Goal: Transaction & Acquisition: Purchase product/service

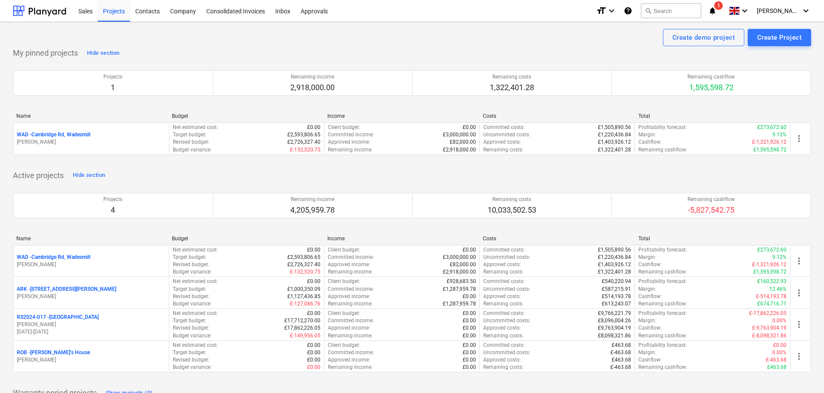
click at [80, 258] on p "WAD - Cambridge Rd, Wadesmill" at bounding box center [54, 256] width 74 height 7
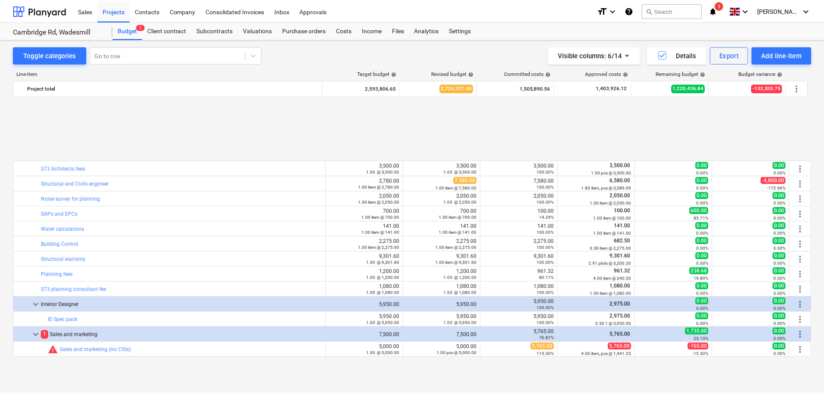
scroll to position [373, 0]
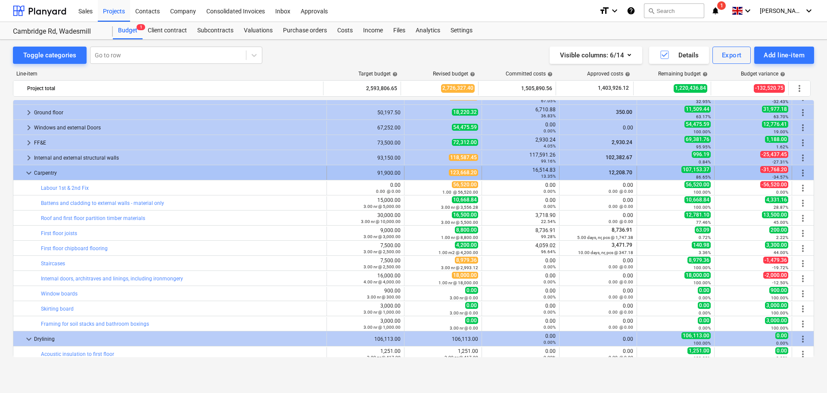
click at [30, 174] on span "keyboard_arrow_down" at bounding box center [29, 173] width 10 height 10
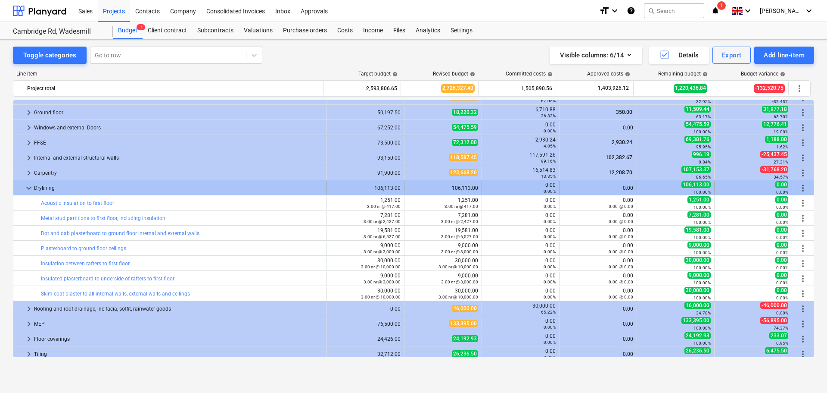
click at [29, 189] on span "keyboard_arrow_down" at bounding box center [29, 188] width 10 height 10
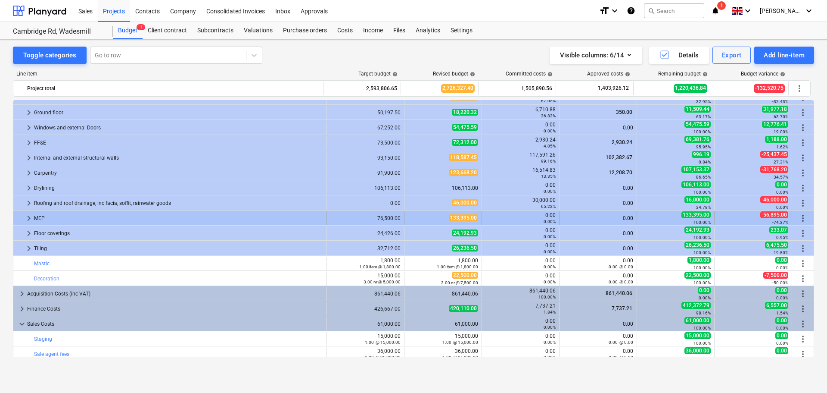
click at [27, 218] on span "keyboard_arrow_right" at bounding box center [29, 218] width 10 height 10
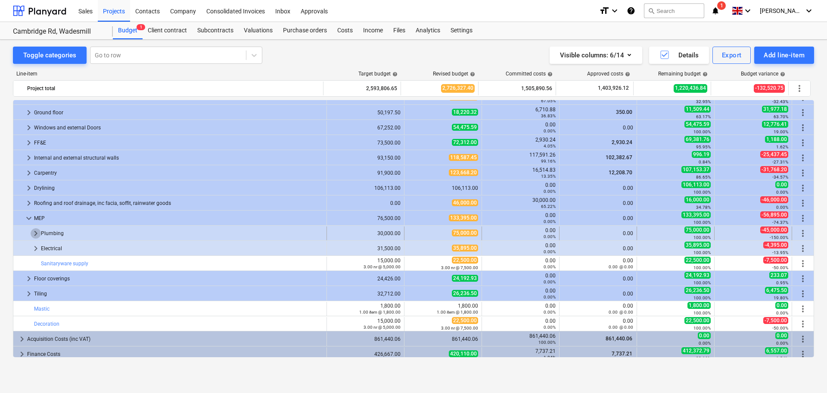
click at [35, 234] on span "keyboard_arrow_right" at bounding box center [36, 233] width 10 height 10
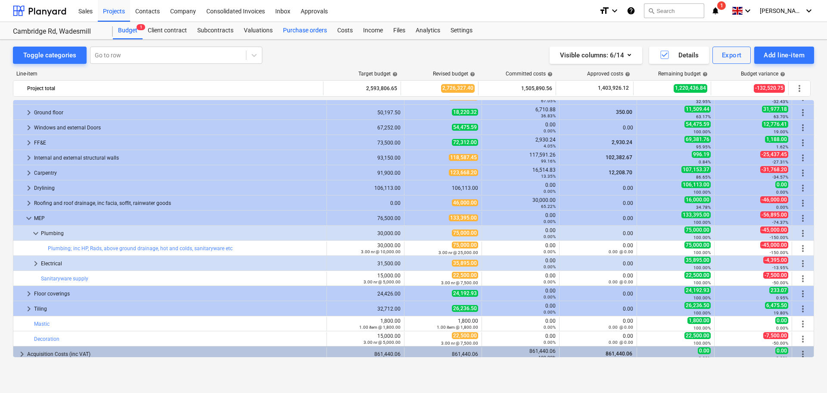
click at [305, 31] on div "Purchase orders" at bounding box center [305, 30] width 54 height 17
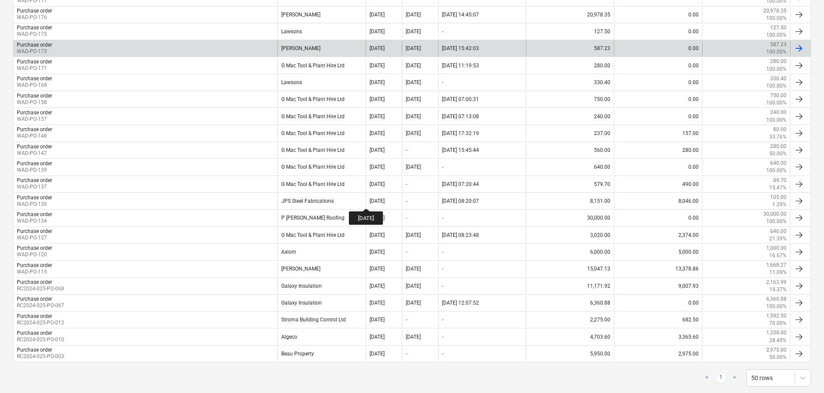
scroll to position [297, 0]
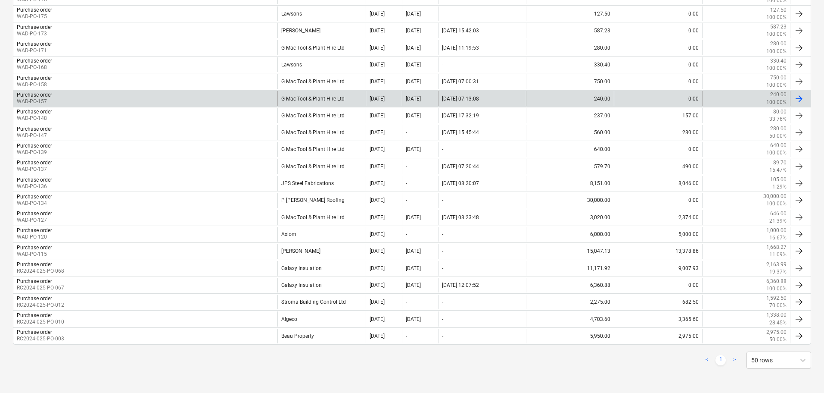
click at [316, 100] on div "G Mac Tool & Plant Hire Ltd" at bounding box center [322, 98] width 88 height 15
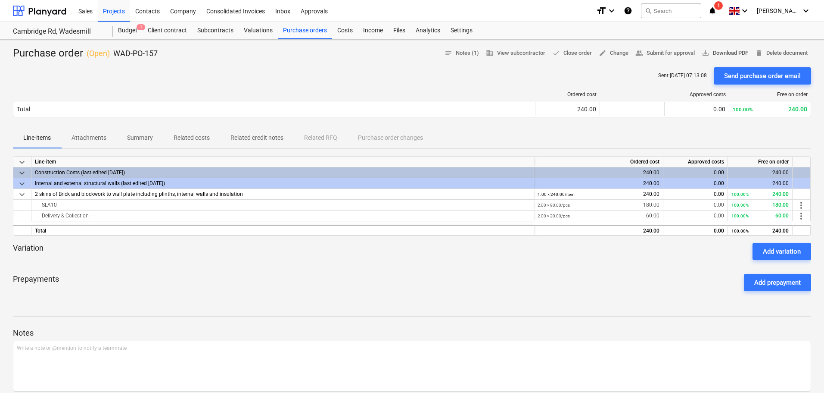
click at [724, 54] on span "save_alt Download PDF" at bounding box center [725, 53] width 47 height 10
click at [134, 31] on div "Budget 1" at bounding box center [128, 30] width 30 height 17
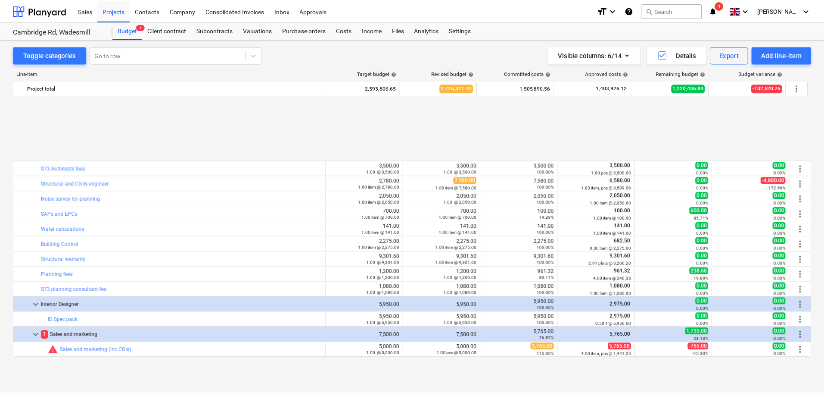
scroll to position [373, 0]
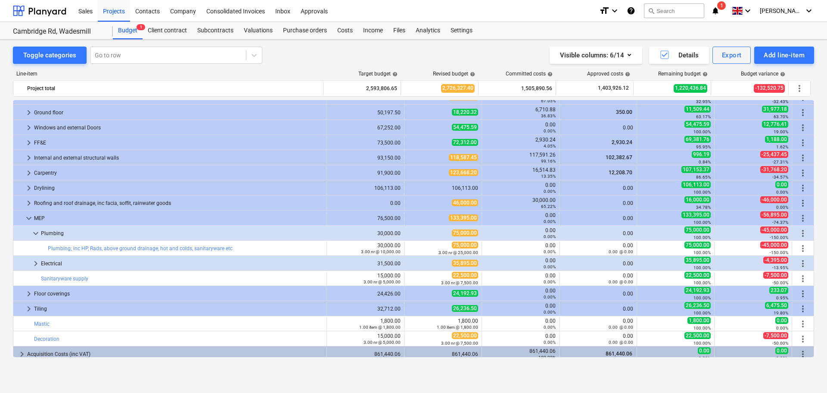
click at [377, 56] on div "Toggle categories Go to row Visible columns : 6/14 Details Export Add line-item" at bounding box center [414, 55] width 802 height 17
click at [720, 10] on icon "notifications" at bounding box center [716, 11] width 9 height 10
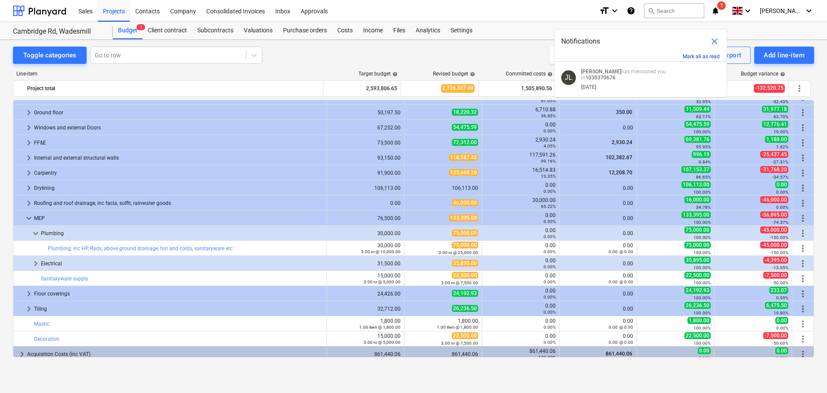
click at [701, 57] on button "Mark all as read" at bounding box center [701, 56] width 37 height 6
click at [714, 40] on span "close" at bounding box center [715, 41] width 10 height 10
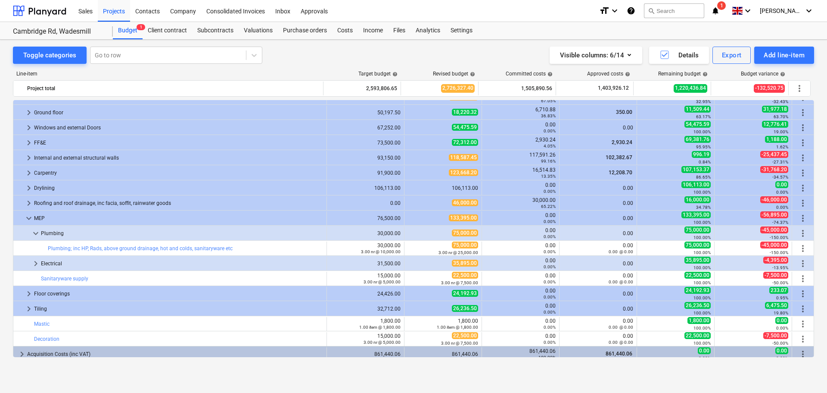
click at [360, 54] on div "Toggle categories Go to row Visible columns : 6/14 Details Export Add line-item" at bounding box center [414, 55] width 802 height 17
drag, startPoint x: 131, startPoint y: 30, endPoint x: 251, endPoint y: 23, distance: 120.9
click at [131, 30] on div "Budget 1" at bounding box center [128, 30] width 30 height 17
click at [300, 28] on div "Purchase orders" at bounding box center [305, 30] width 54 height 17
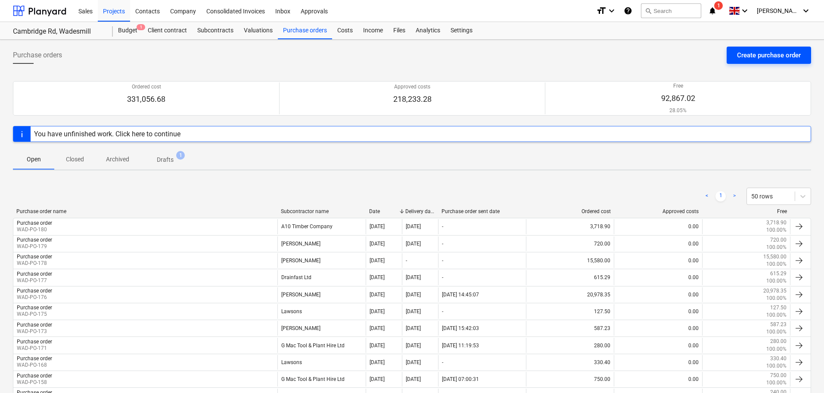
click at [771, 56] on div "Create purchase order" at bounding box center [769, 55] width 64 height 11
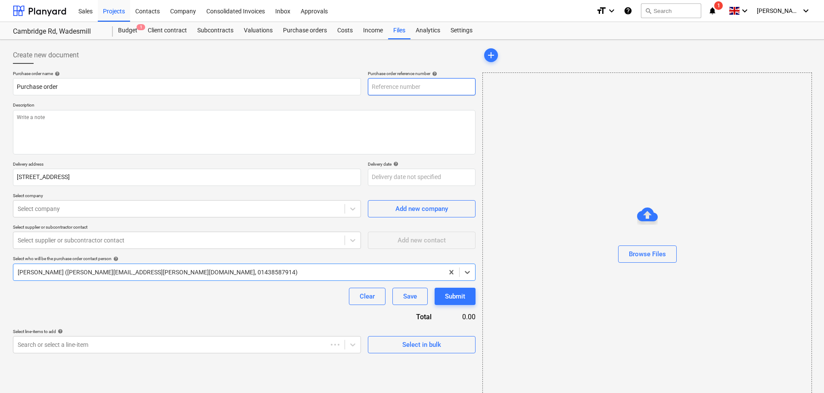
type textarea "x"
type input "WAD-PO-182"
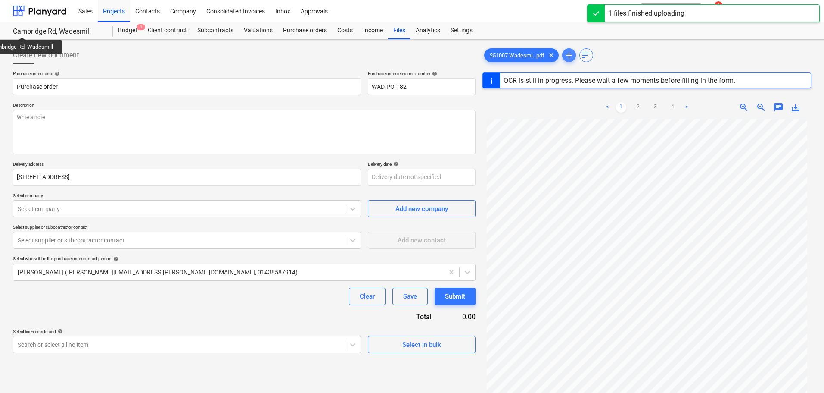
click at [573, 53] on span "add" at bounding box center [569, 55] width 10 height 10
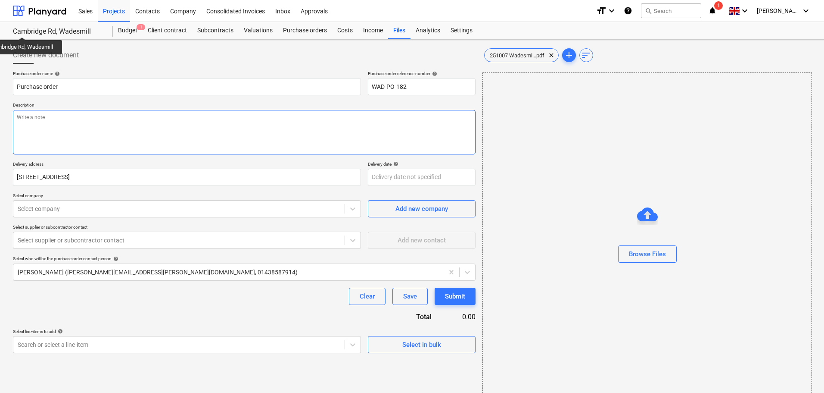
type textarea "x"
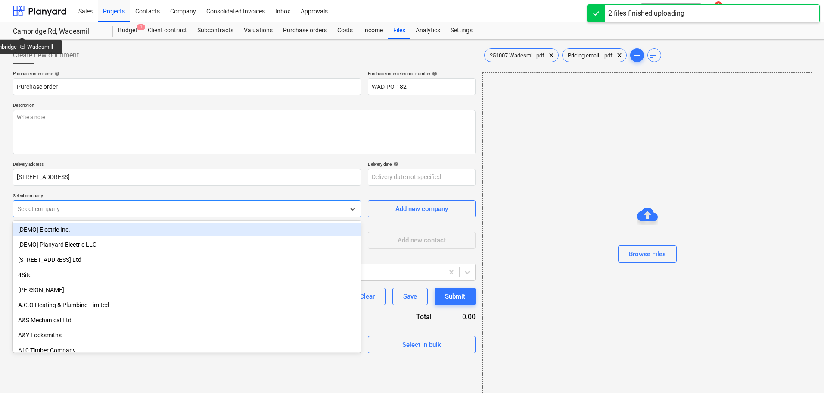
click at [59, 207] on div at bounding box center [179, 208] width 323 height 9
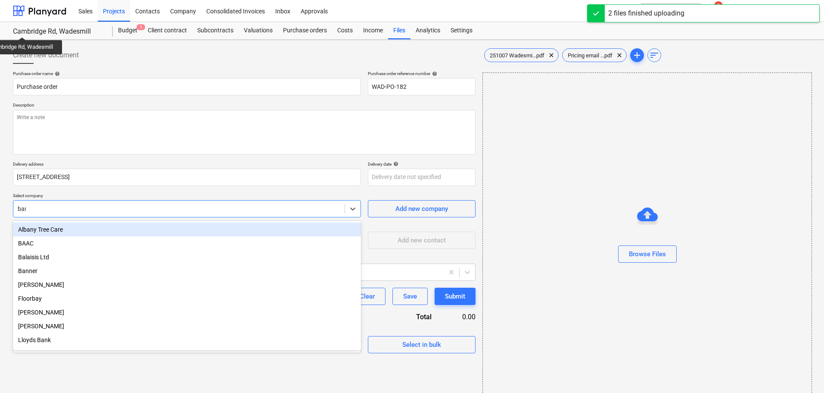
type input "[PERSON_NAME]"
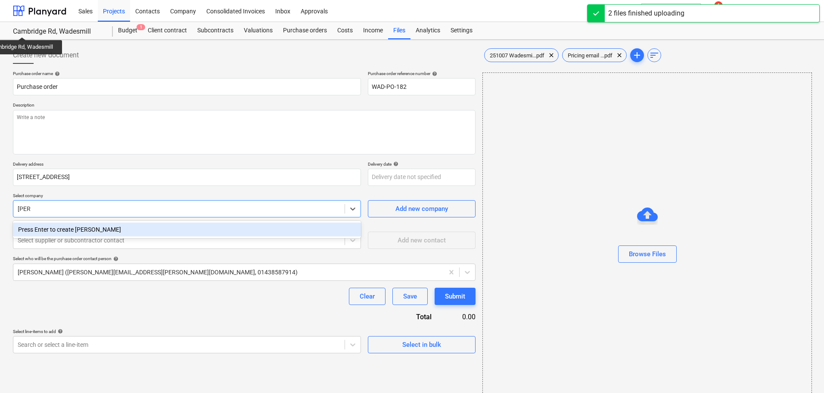
type textarea "x"
type input "[PERSON_NAME]"
type textarea "x"
type input "[PERSON_NAME]"
type textarea "x"
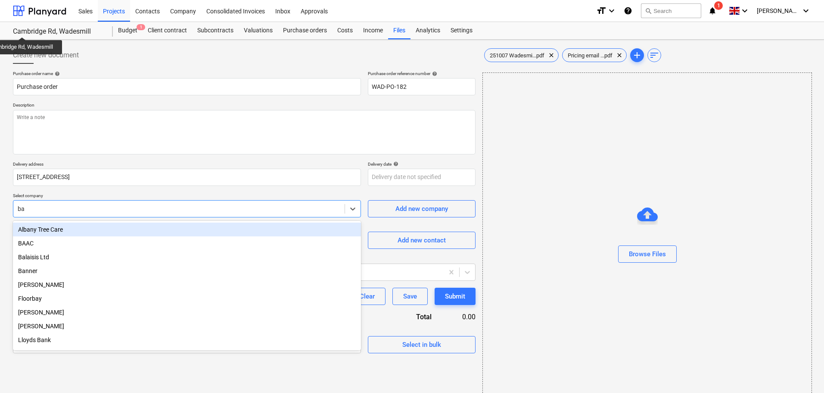
type input "b"
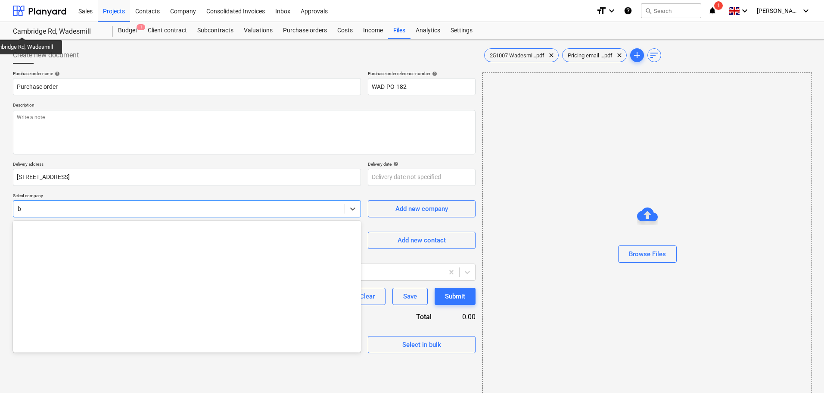
scroll to position [784, 0]
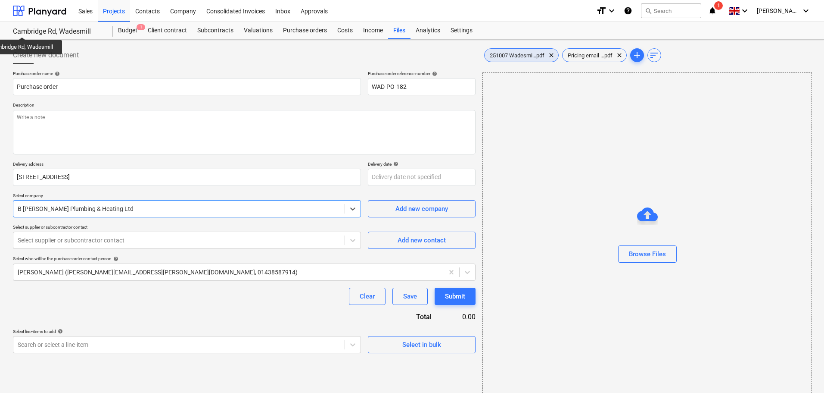
click at [525, 56] on span "251007 Wadesmi...pdf" at bounding box center [517, 55] width 65 height 6
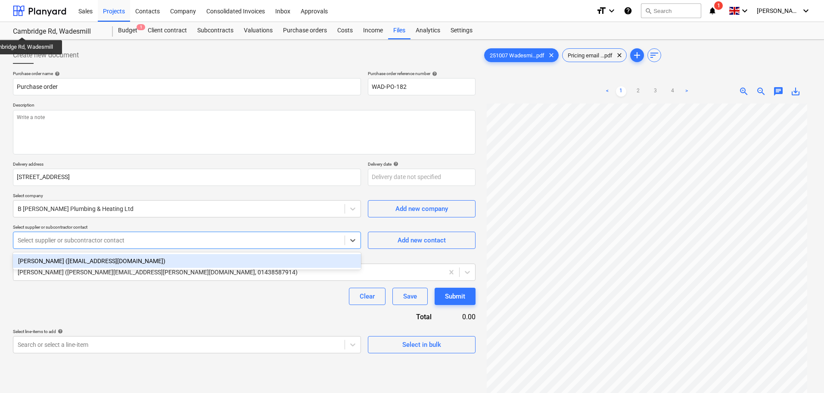
click at [85, 241] on div at bounding box center [179, 240] width 323 height 9
click at [83, 259] on div "[PERSON_NAME] ([EMAIL_ADDRESS][DOMAIN_NAME])" at bounding box center [187, 261] width 348 height 14
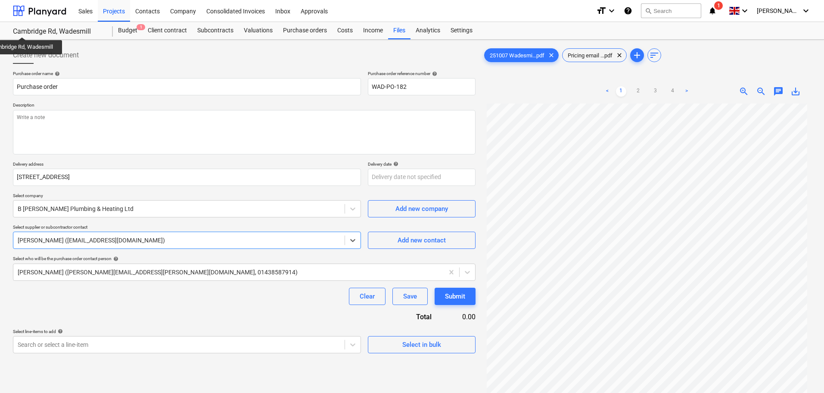
type textarea "x"
click at [145, 309] on div "Purchase order name help Purchase order Purchase order reference number help WA…" at bounding box center [244, 212] width 463 height 282
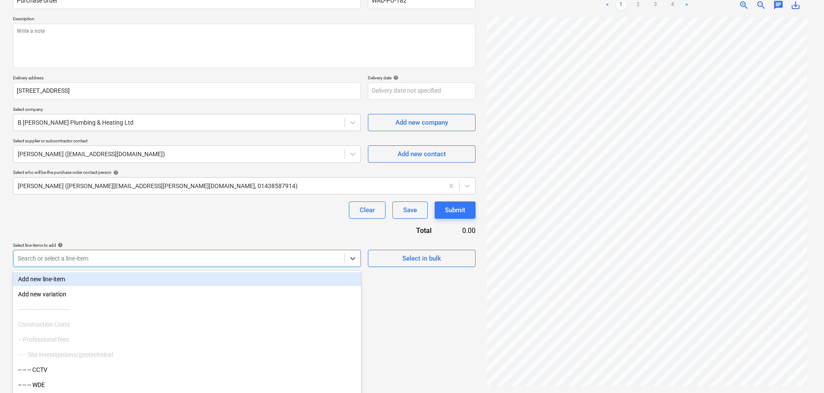
scroll to position [95, 0]
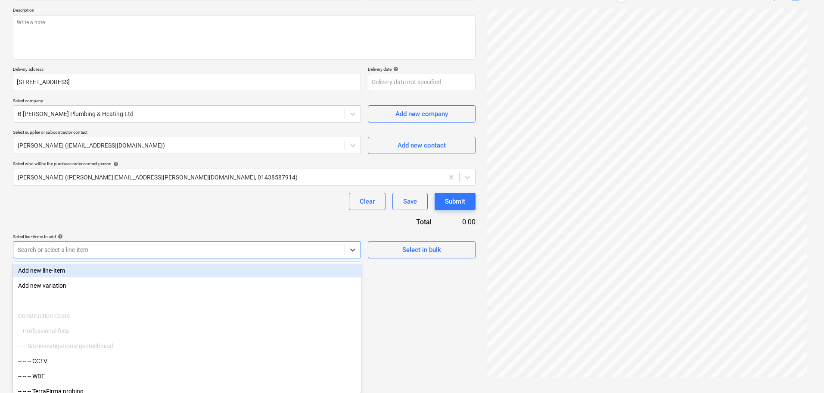
click at [126, 260] on div "Create new document Purchase order name help Purchase order Purchase order refe…" at bounding box center [244, 164] width 470 height 432
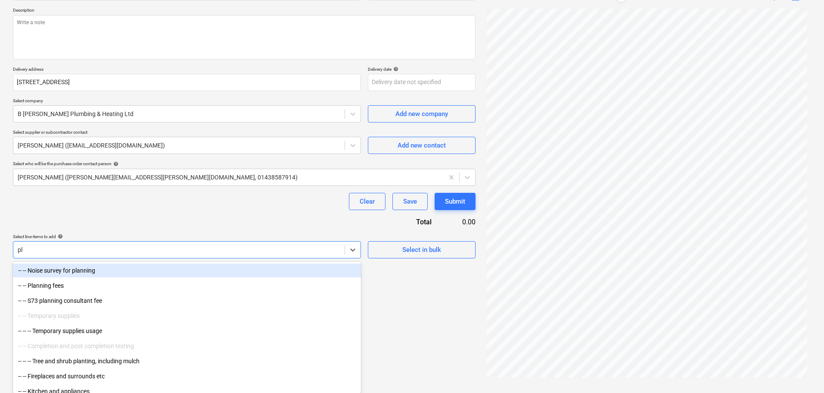
type input "plu"
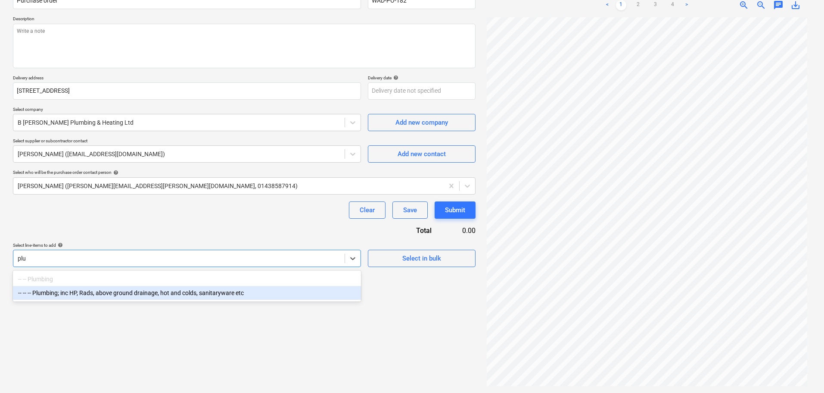
click at [144, 294] on div "-- -- -- Plumbing; inc HP, Rads, above ground drainage, hot and colds, sanitary…" at bounding box center [187, 293] width 348 height 14
type textarea "x"
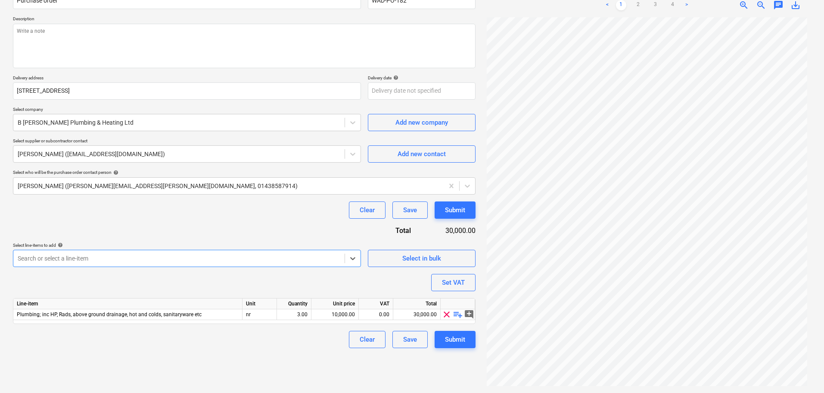
type textarea "x"
click at [217, 238] on div "Purchase order name help Purchase order Purchase order reference number help WA…" at bounding box center [244, 165] width 463 height 363
click at [257, 315] on div "nr" at bounding box center [260, 314] width 34 height 11
type input "item"
type textarea "x"
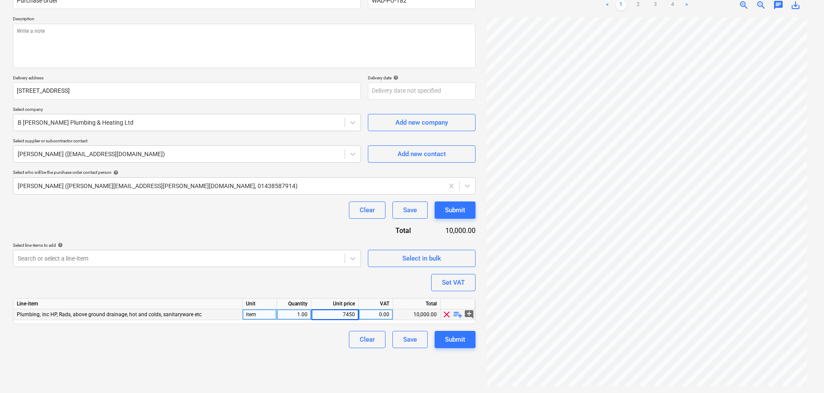
type input "74500"
click at [256, 287] on div "Purchase order name help Purchase order Purchase order reference number help WA…" at bounding box center [244, 165] width 463 height 363
click at [187, 225] on div "Purchase order name help Purchase order Purchase order reference number help WA…" at bounding box center [244, 165] width 463 height 363
click at [458, 337] on div "Submit" at bounding box center [455, 339] width 20 height 11
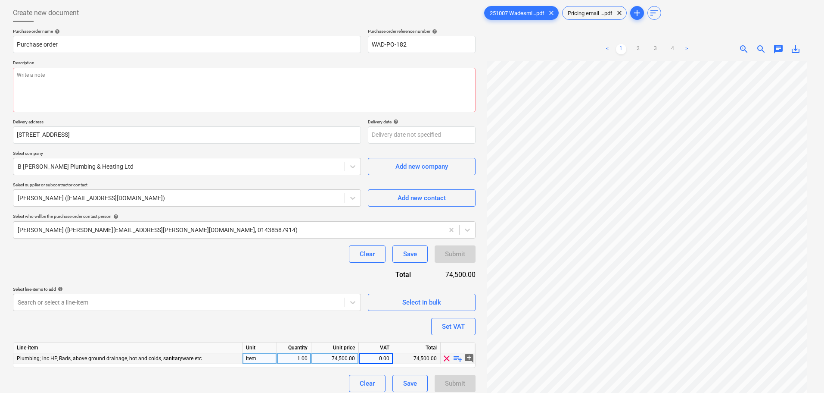
scroll to position [0, 0]
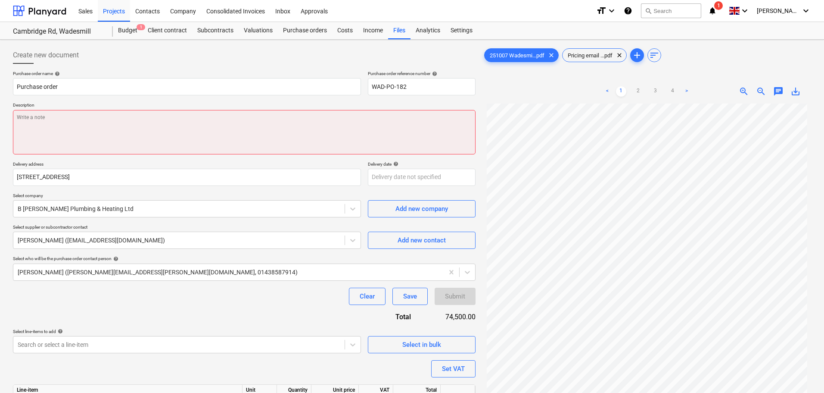
click at [112, 122] on textarea at bounding box center [244, 132] width 463 height 44
type textarea "x"
type textarea "A"
type textarea "x"
type textarea "As"
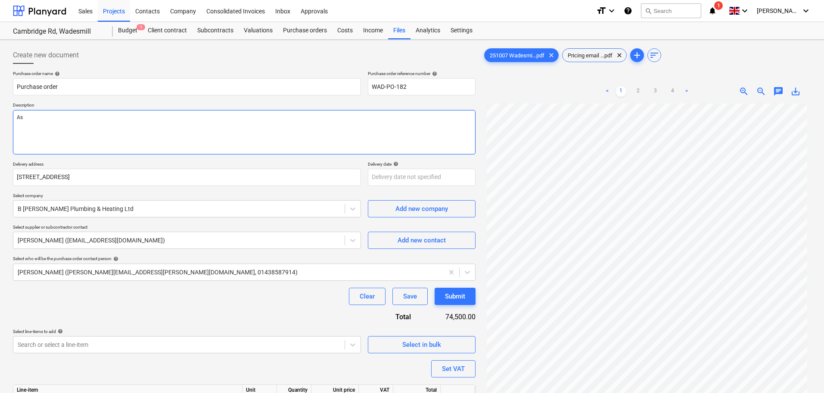
type textarea "x"
type textarea "As"
type textarea "x"
type textarea "As p"
type textarea "x"
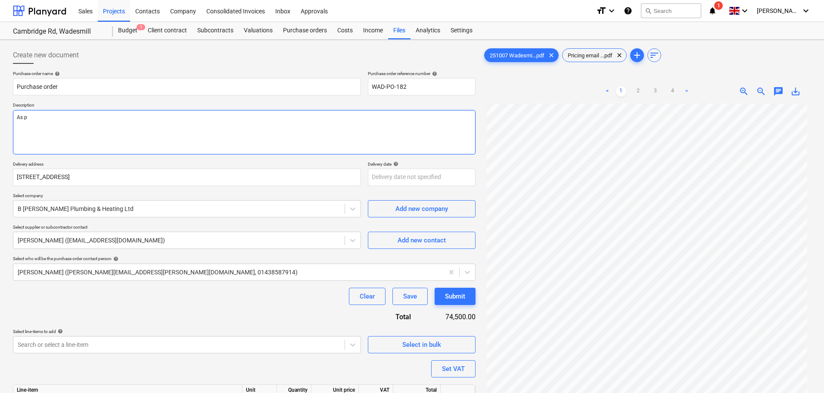
type textarea "As pe"
type textarea "x"
type textarea "As per"
type textarea "x"
type textarea "As per"
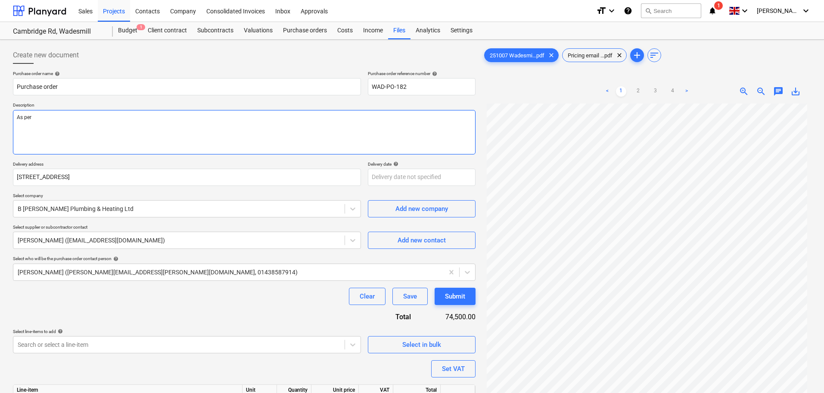
type textarea "x"
type textarea "As per a"
type textarea "x"
type textarea "As per at"
type textarea "x"
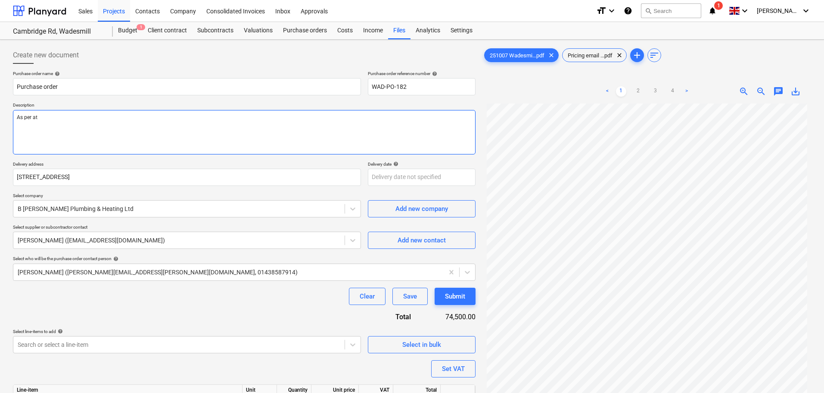
type textarea "As per att"
type textarea "x"
type textarea "As per atta"
type textarea "x"
type textarea "As per attach"
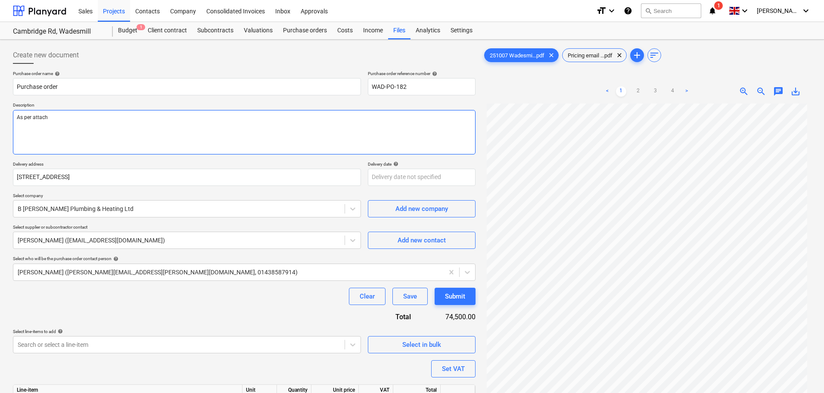
type textarea "x"
type textarea "As per attache"
type textarea "x"
type textarea "As per attached"
type textarea "x"
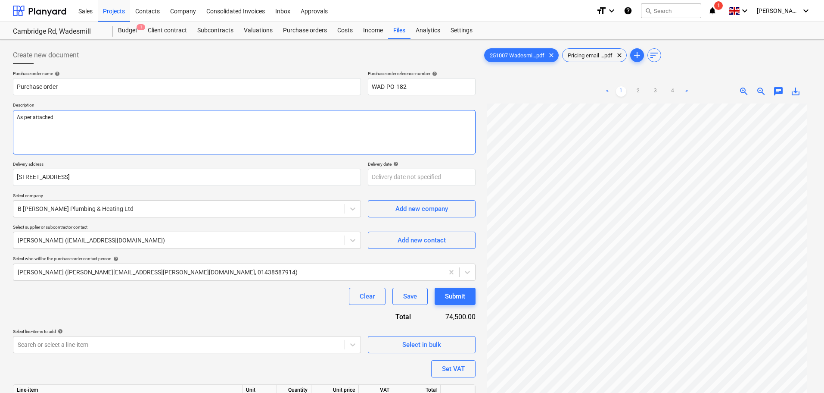
type textarea "As per attached"
type textarea "x"
type textarea "As per attached co"
type textarea "x"
type textarea "As per attached coc"
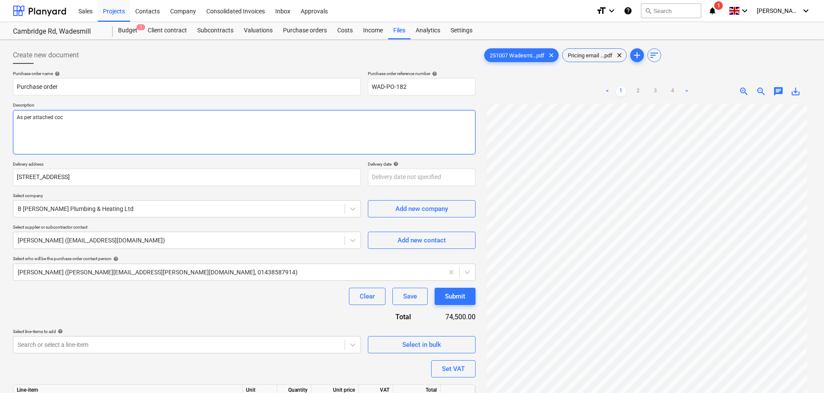
type textarea "x"
type textarea "As per attached cocu"
type textarea "x"
type textarea "As per attached cocum"
type textarea "x"
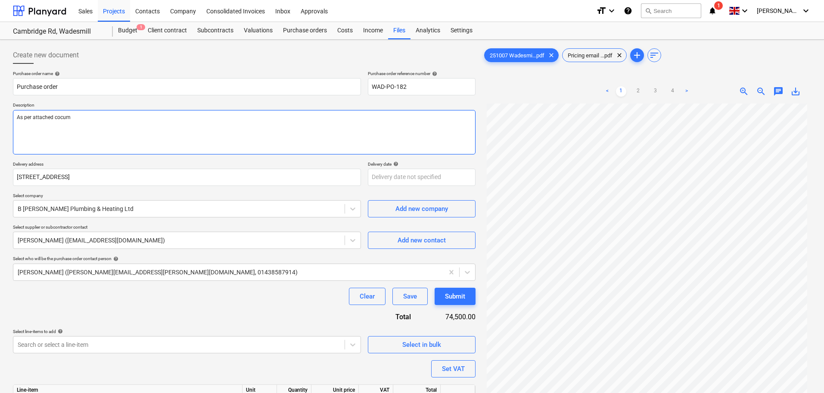
type textarea "As per attached cocu"
type textarea "x"
type textarea "As per attached coc"
type textarea "x"
type textarea "As per attached co"
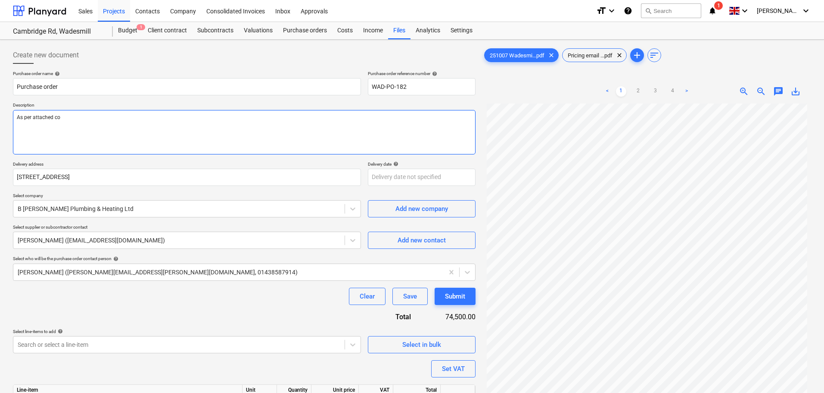
type textarea "x"
type textarea "As per attached c"
type textarea "x"
type textarea "As per attached"
type textarea "x"
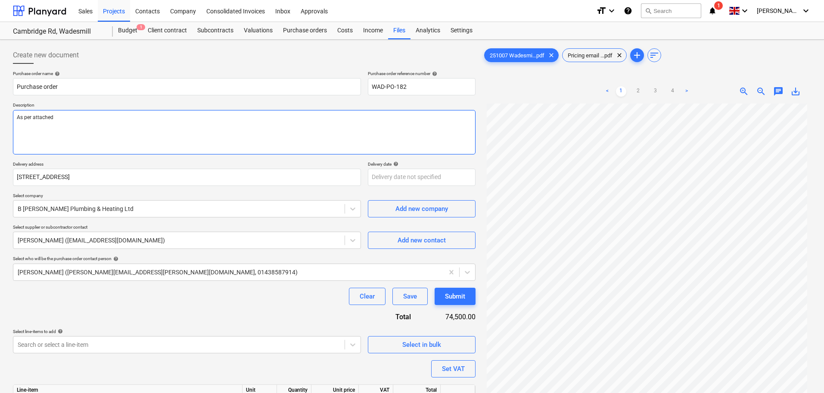
type textarea "As per attached d"
type textarea "x"
type textarea "As per attached do"
type textarea "x"
type textarea "As per attached doc"
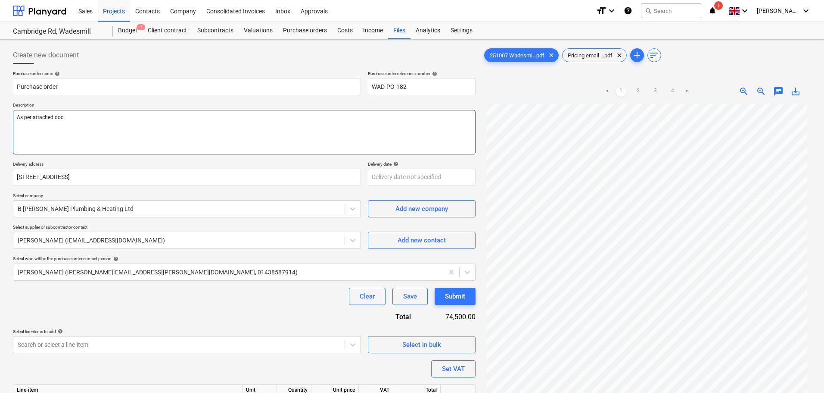
type textarea "x"
type textarea "As per attached docu"
type textarea "x"
type textarea "As per attached docum"
type textarea "x"
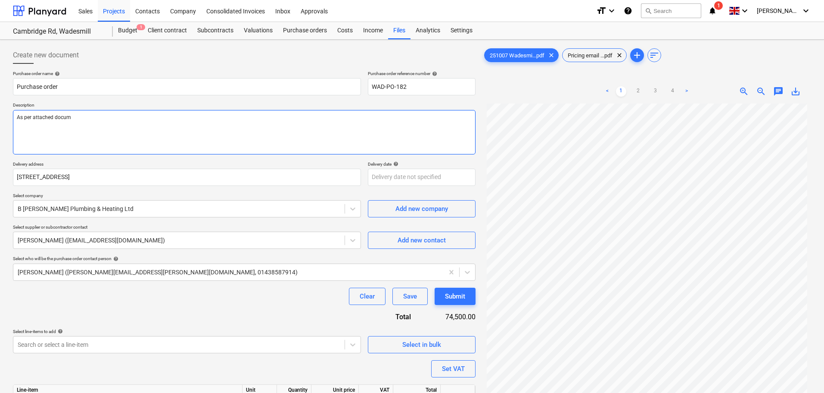
type textarea "As per attached docume"
type textarea "x"
type textarea "As per attached documen"
type textarea "x"
type textarea "As per attached document"
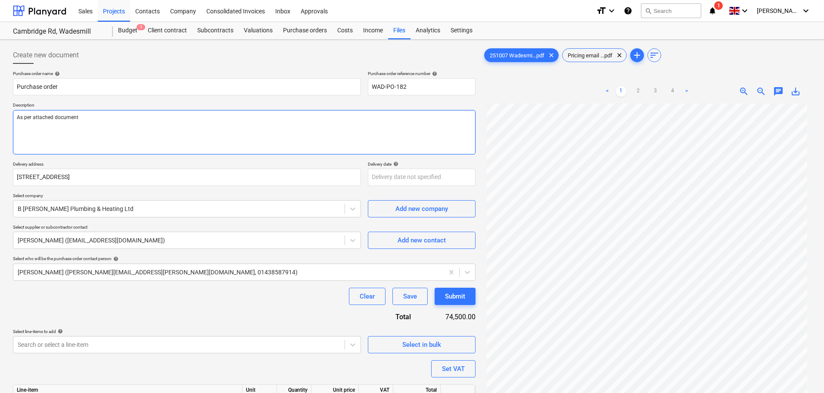
type textarea "x"
type textarea "As per attached documenta"
type textarea "x"
type textarea "As per attached documentat"
type textarea "x"
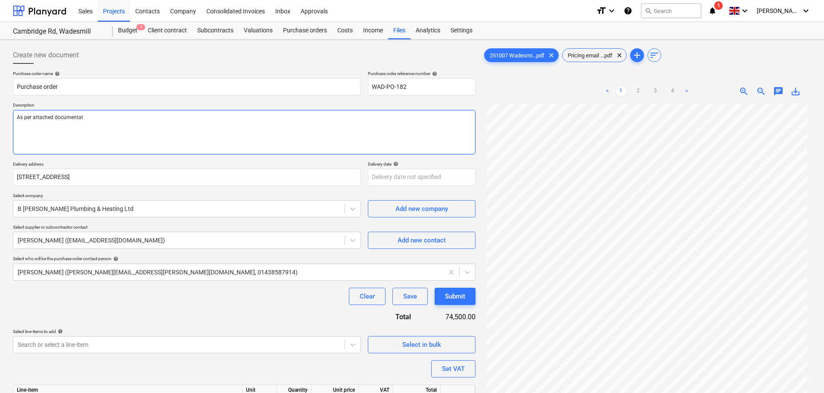
type textarea "As per attached documentati"
type textarea "x"
type textarea "As per attached documentatio"
type textarea "x"
type textarea "As per attached documentation"
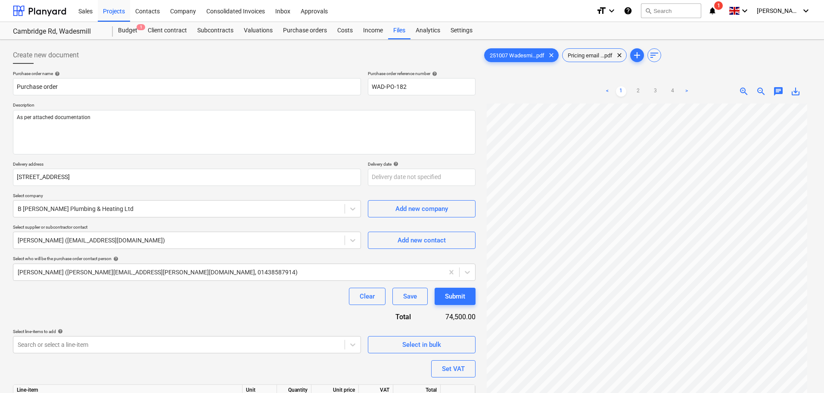
click at [210, 101] on div "Purchase order name help Purchase order Purchase order reference number help WA…" at bounding box center [244, 252] width 463 height 363
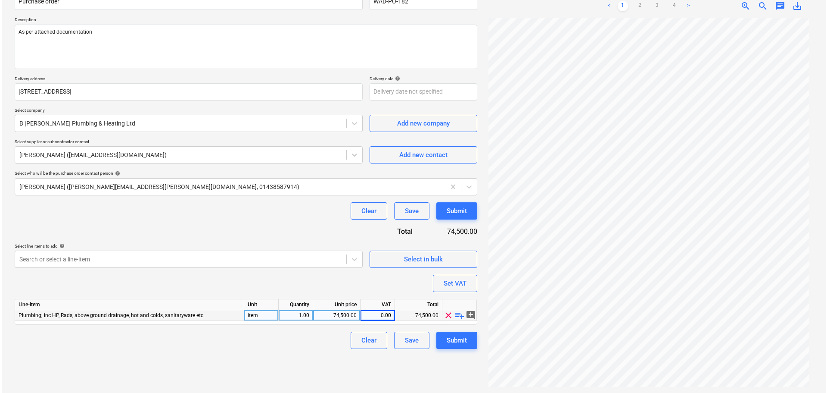
scroll to position [86, 0]
click at [463, 213] on div "Submit" at bounding box center [455, 209] width 20 height 11
type textarea "x"
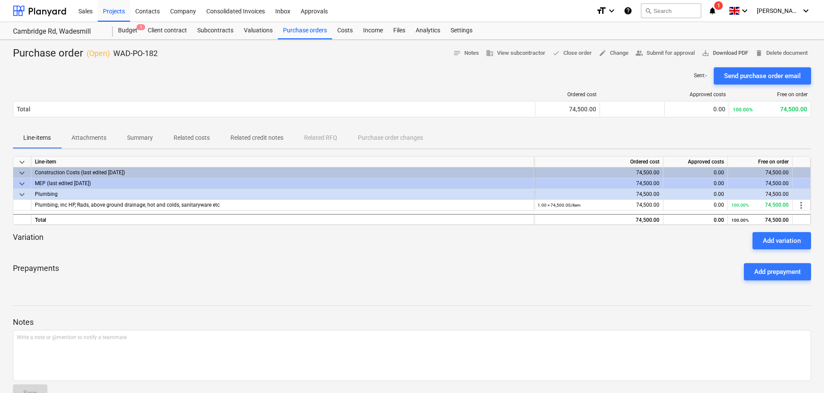
click at [728, 53] on span "save_alt Download PDF" at bounding box center [725, 53] width 47 height 10
